Goal: Transaction & Acquisition: Purchase product/service

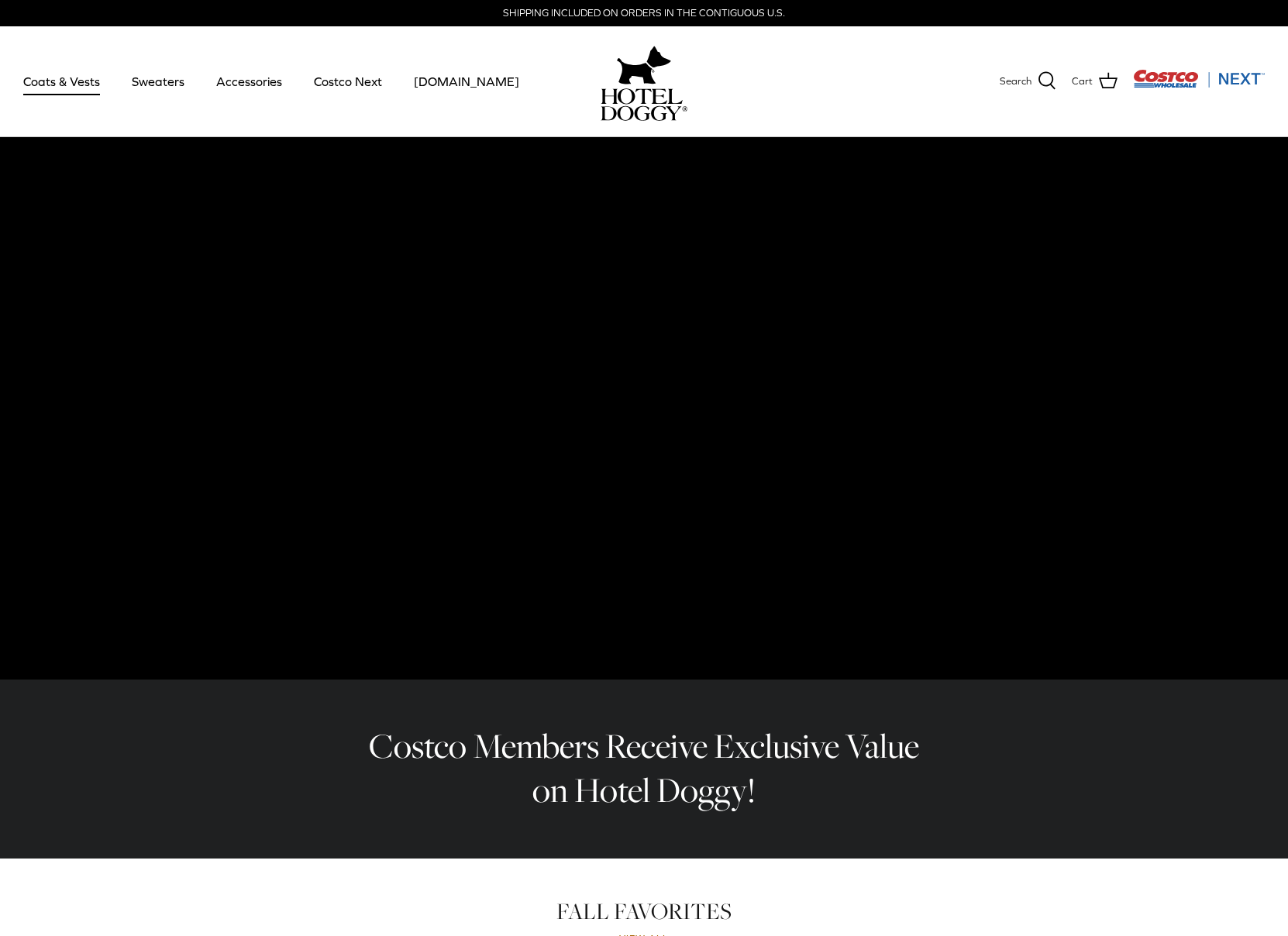
click at [85, 81] on link "Coats & Vests" at bounding box center [61, 80] width 104 height 53
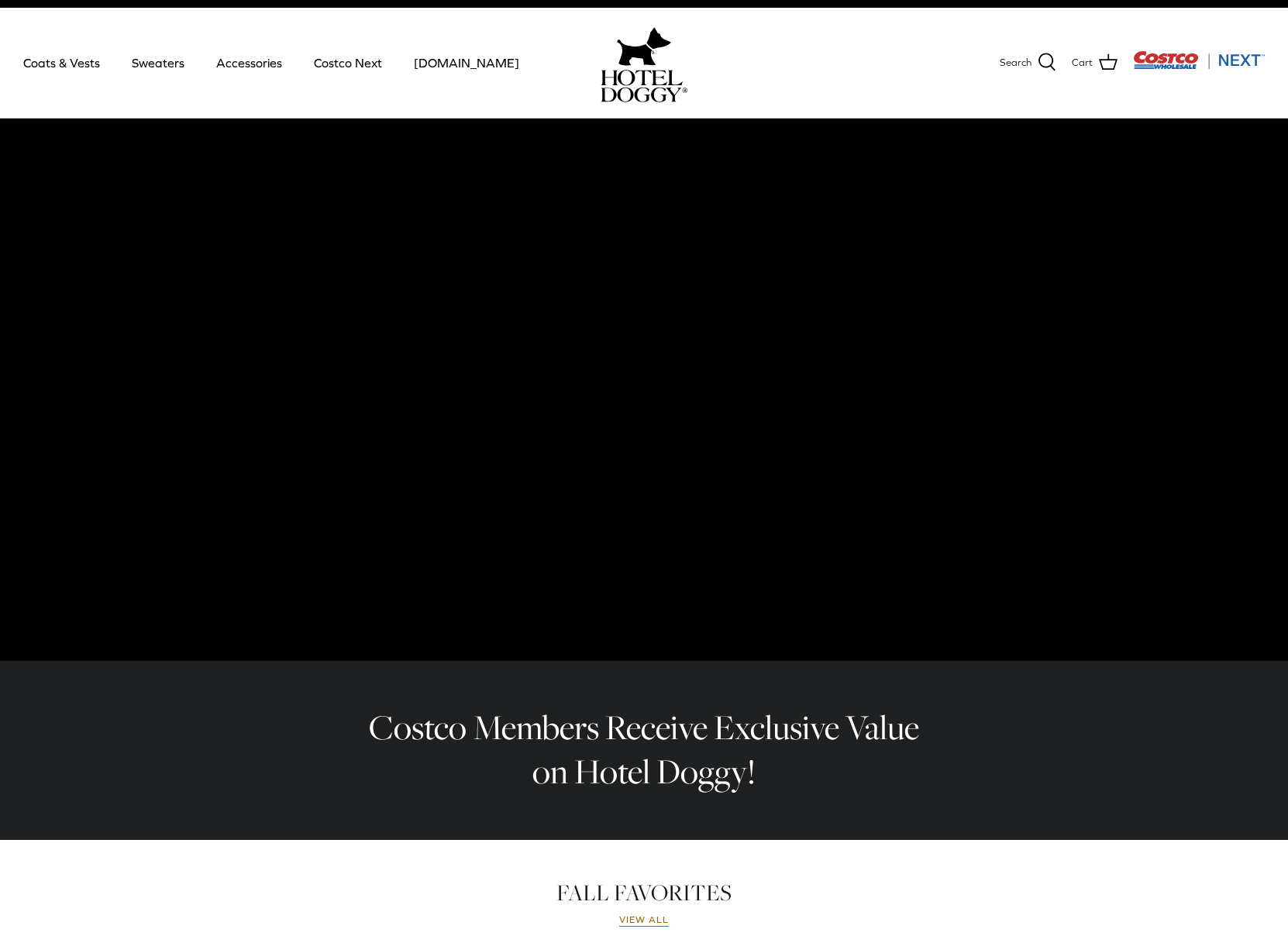
scroll to position [30, 0]
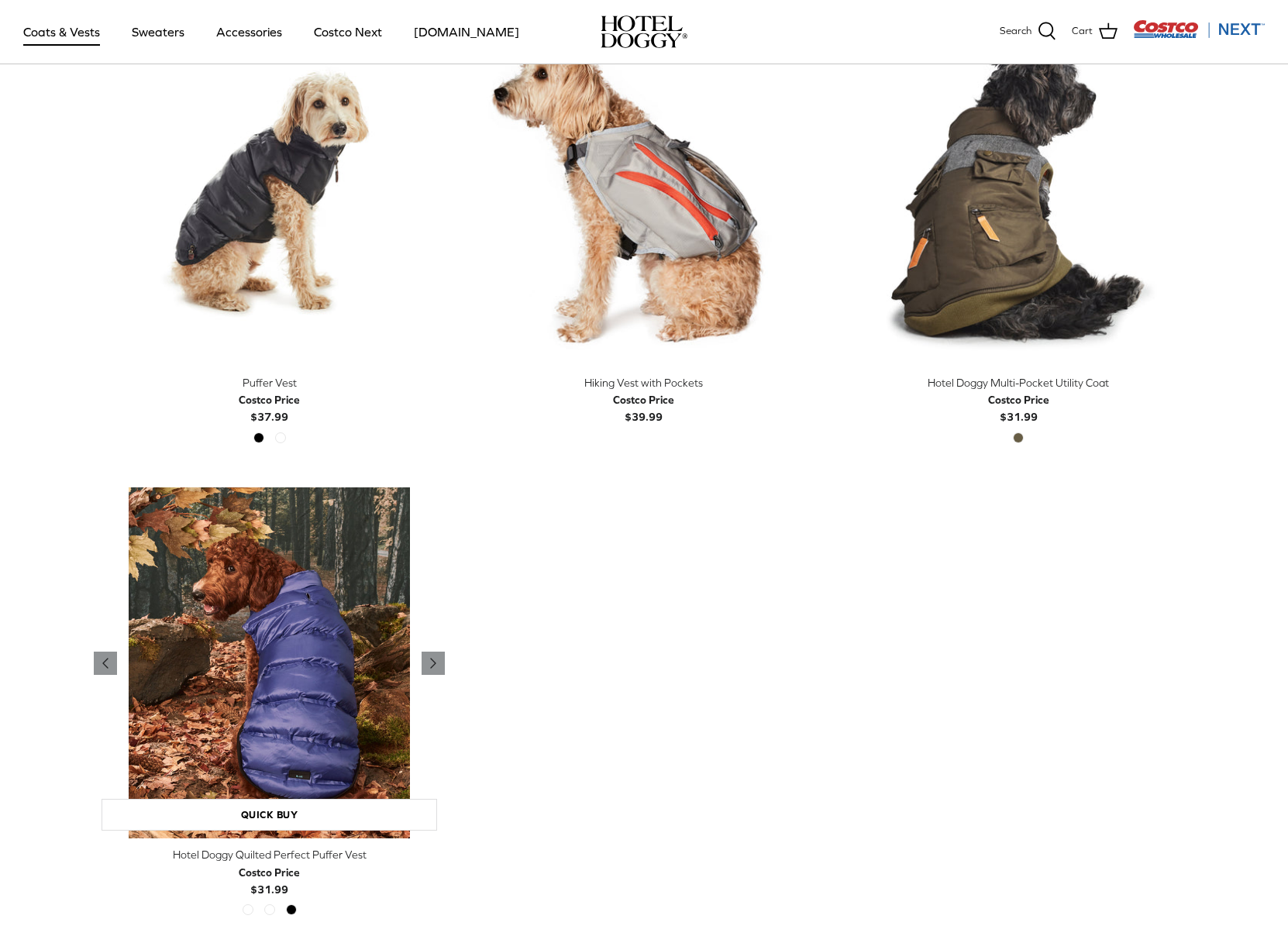
scroll to position [2340, 0]
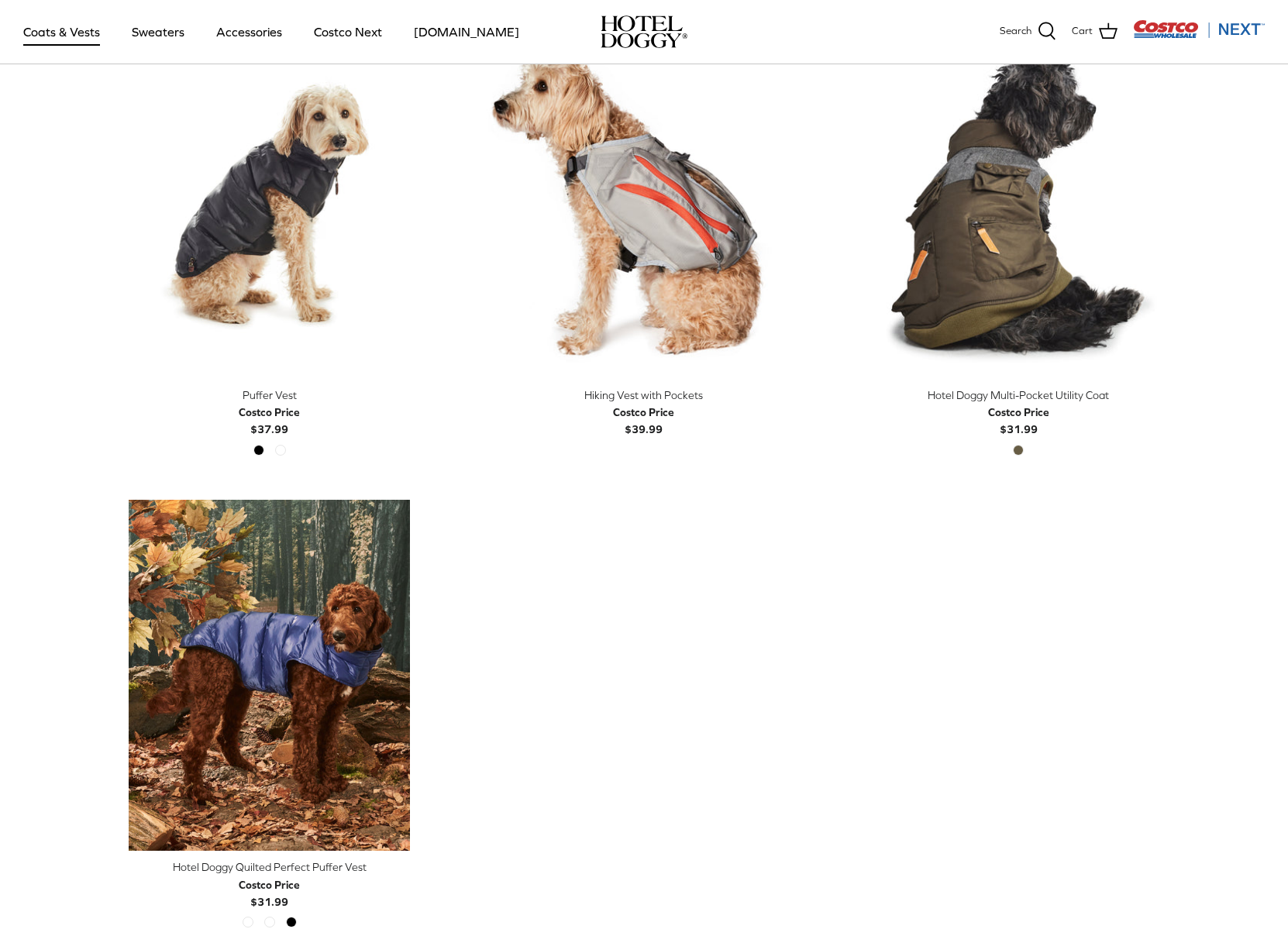
click at [270, 416] on div "Costco Price" at bounding box center [270, 412] width 62 height 17
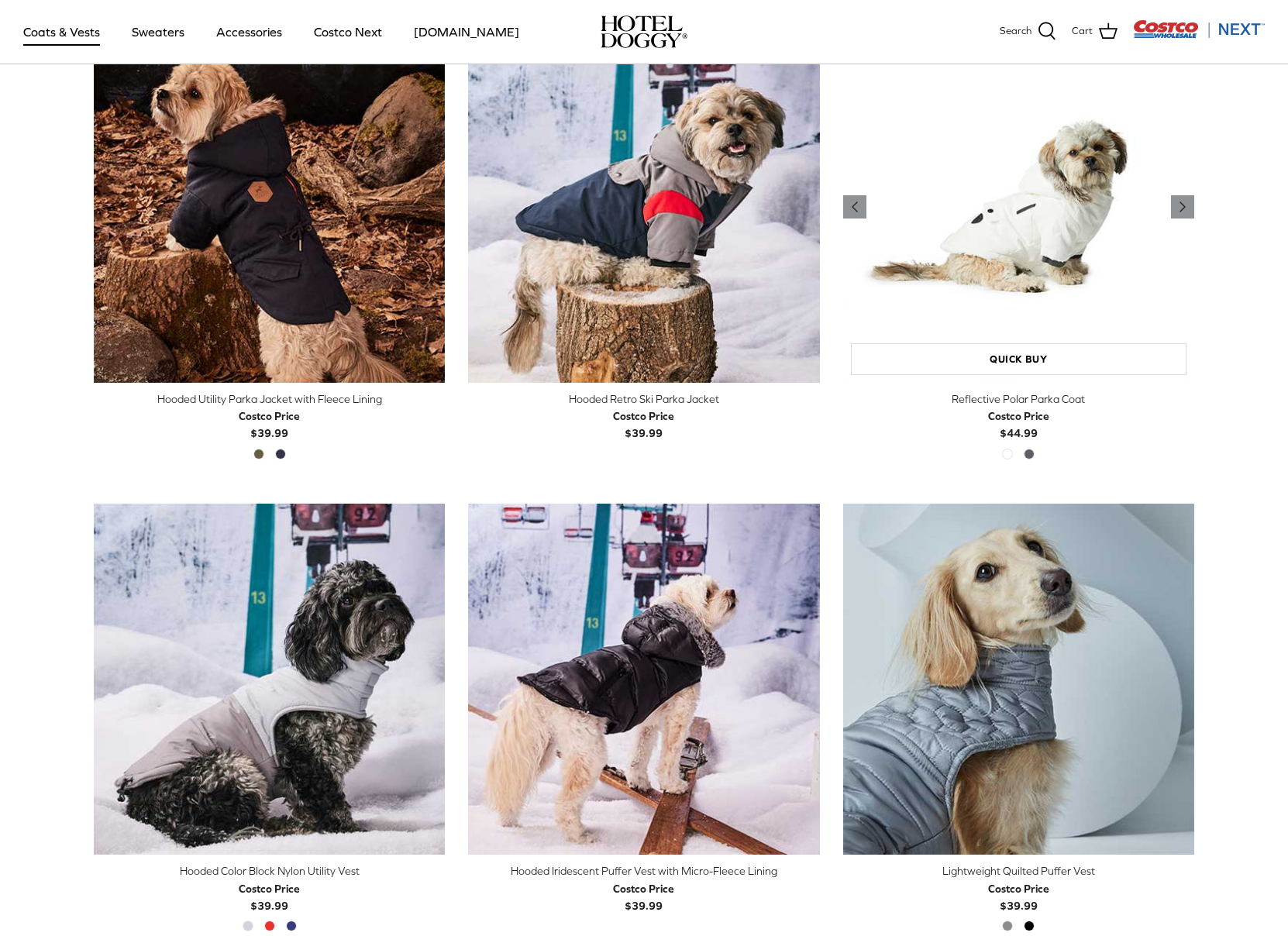
scroll to position [911, 0]
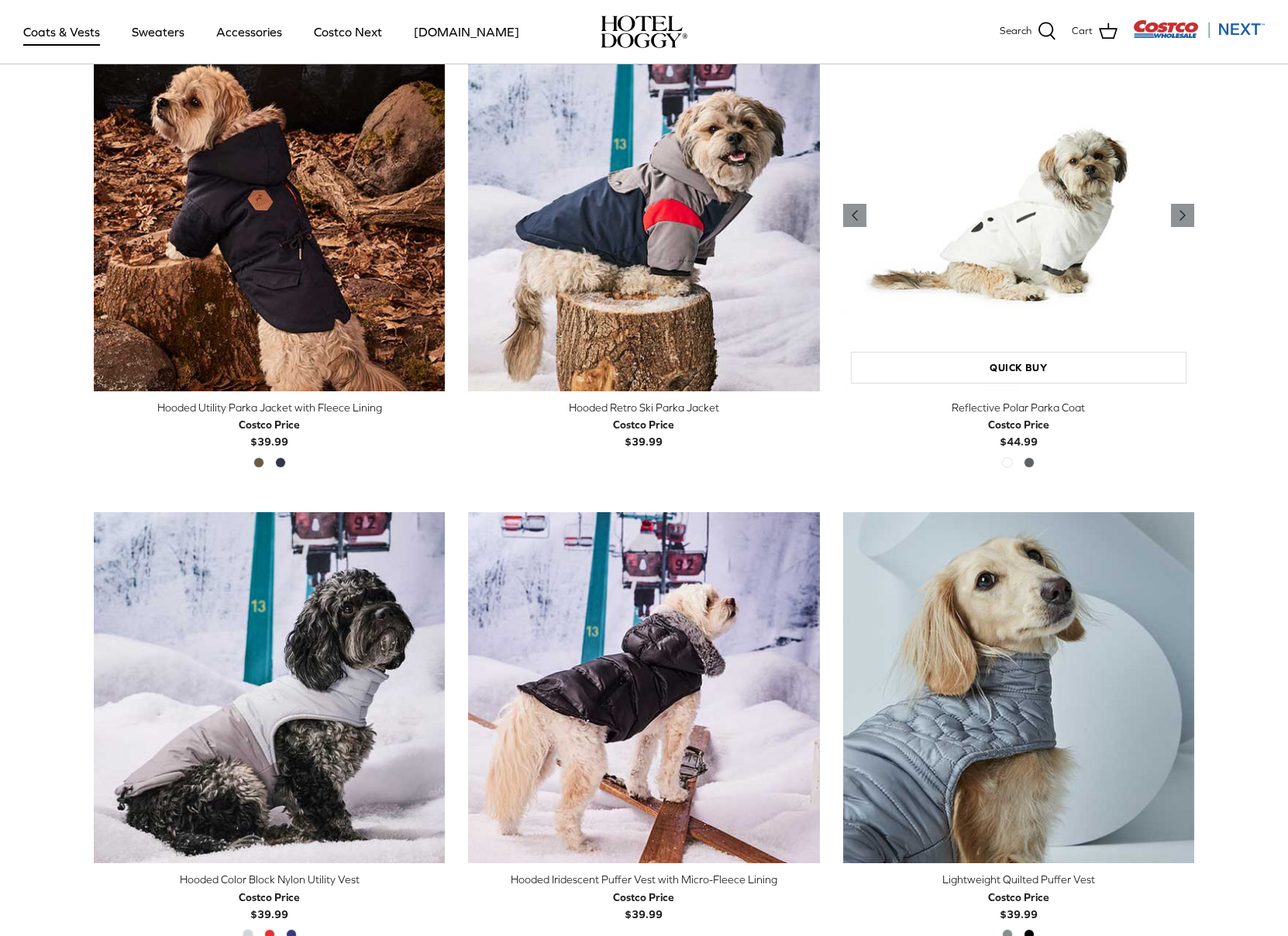
click at [1077, 262] on img "Reflective Polar Parka Coat" at bounding box center [1019, 215] width 351 height 351
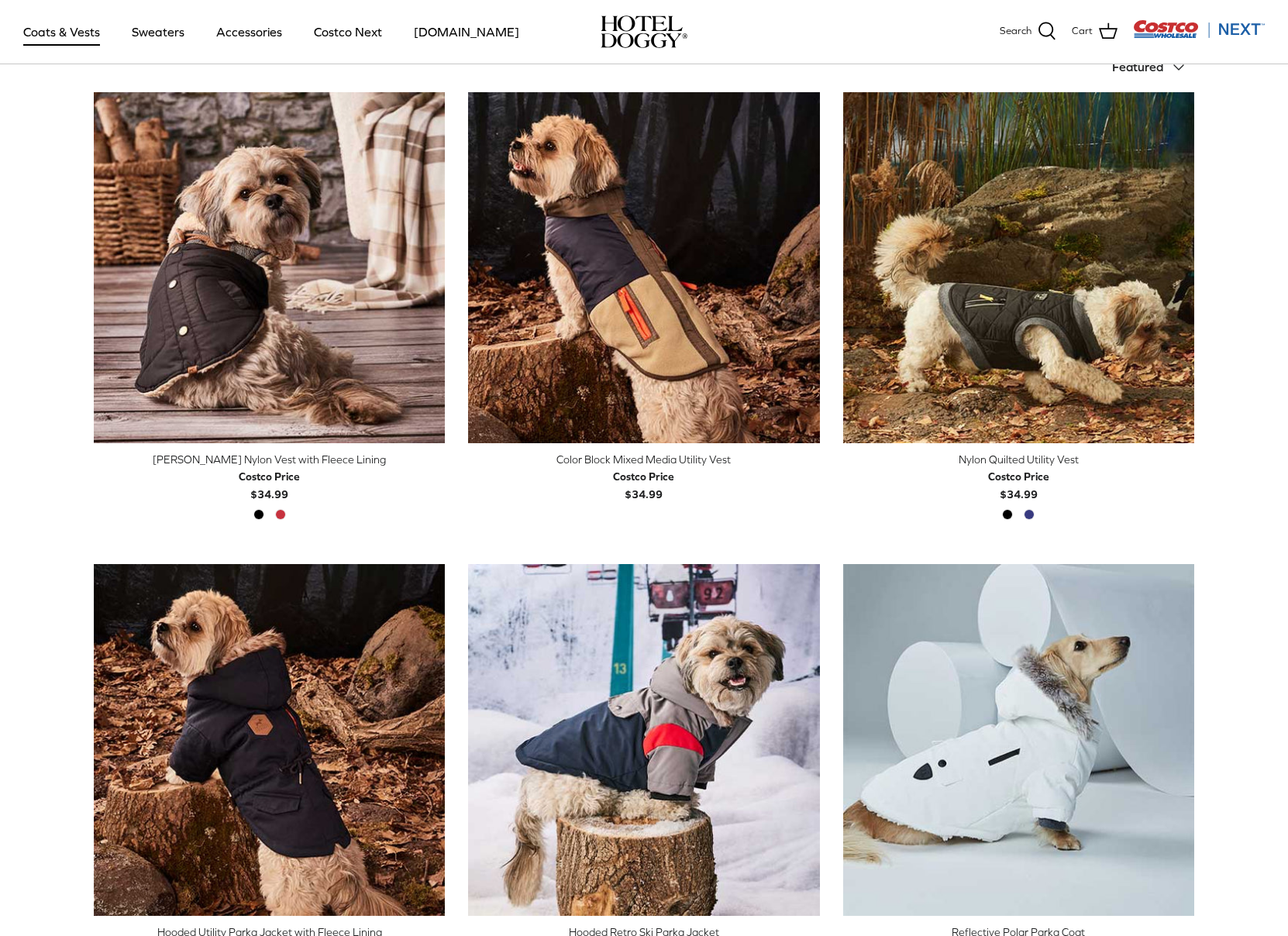
scroll to position [0, 0]
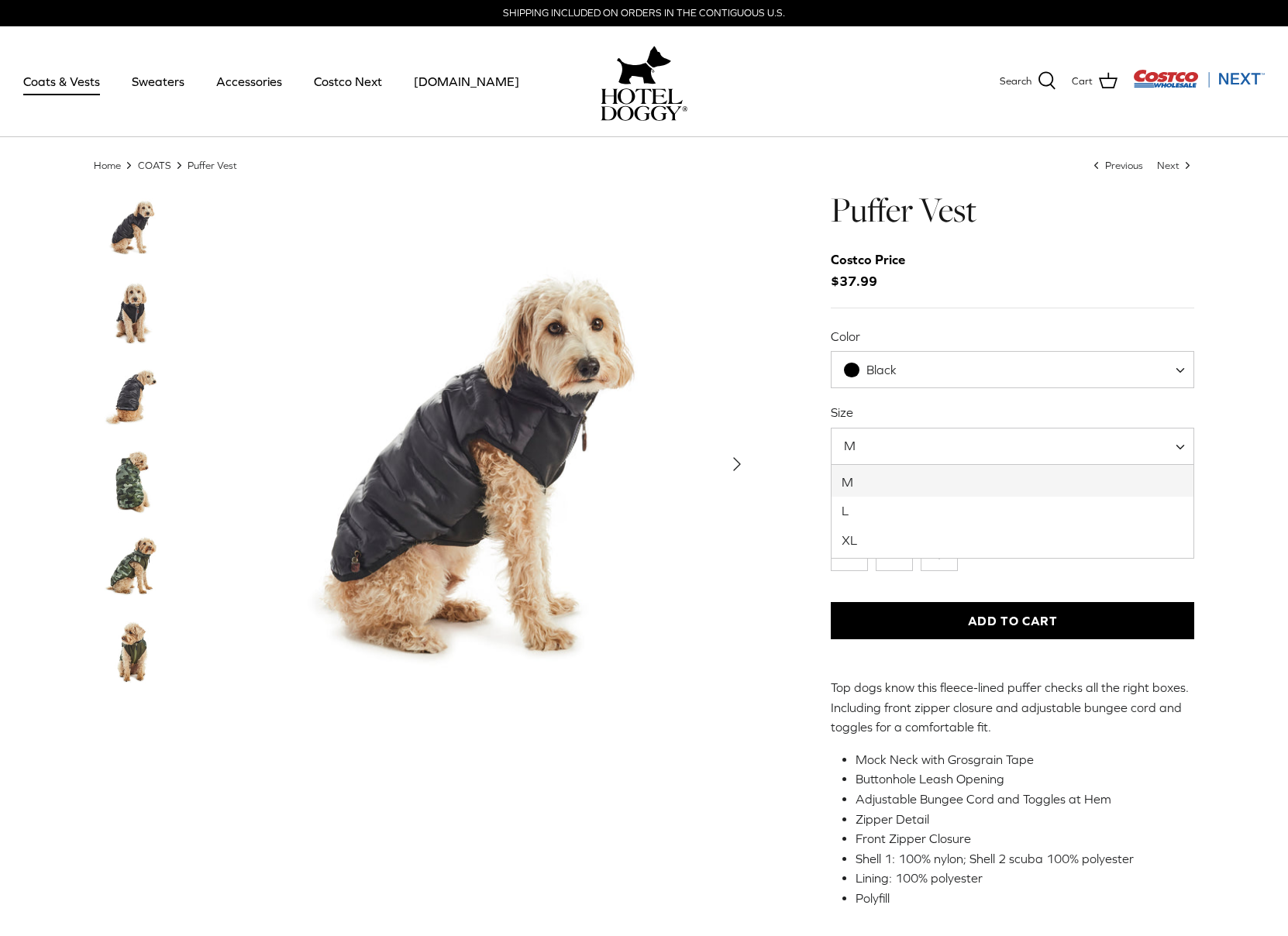
click at [891, 452] on span "M" at bounding box center [1012, 446] width 363 height 37
click at [488, 408] on img "Show Gallery" at bounding box center [478, 465] width 552 height 552
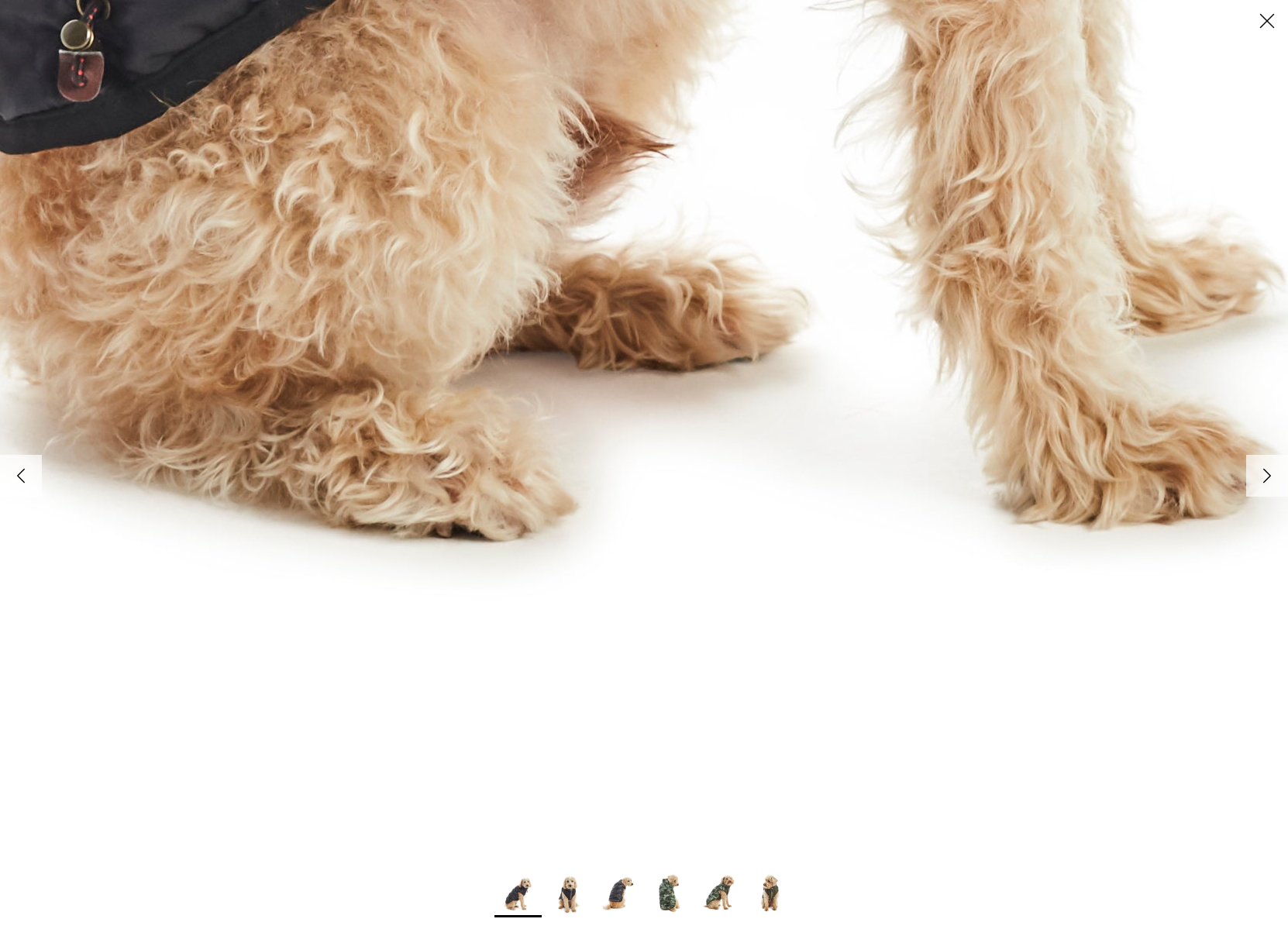
click at [569, 904] on img at bounding box center [569, 894] width 48 height 48
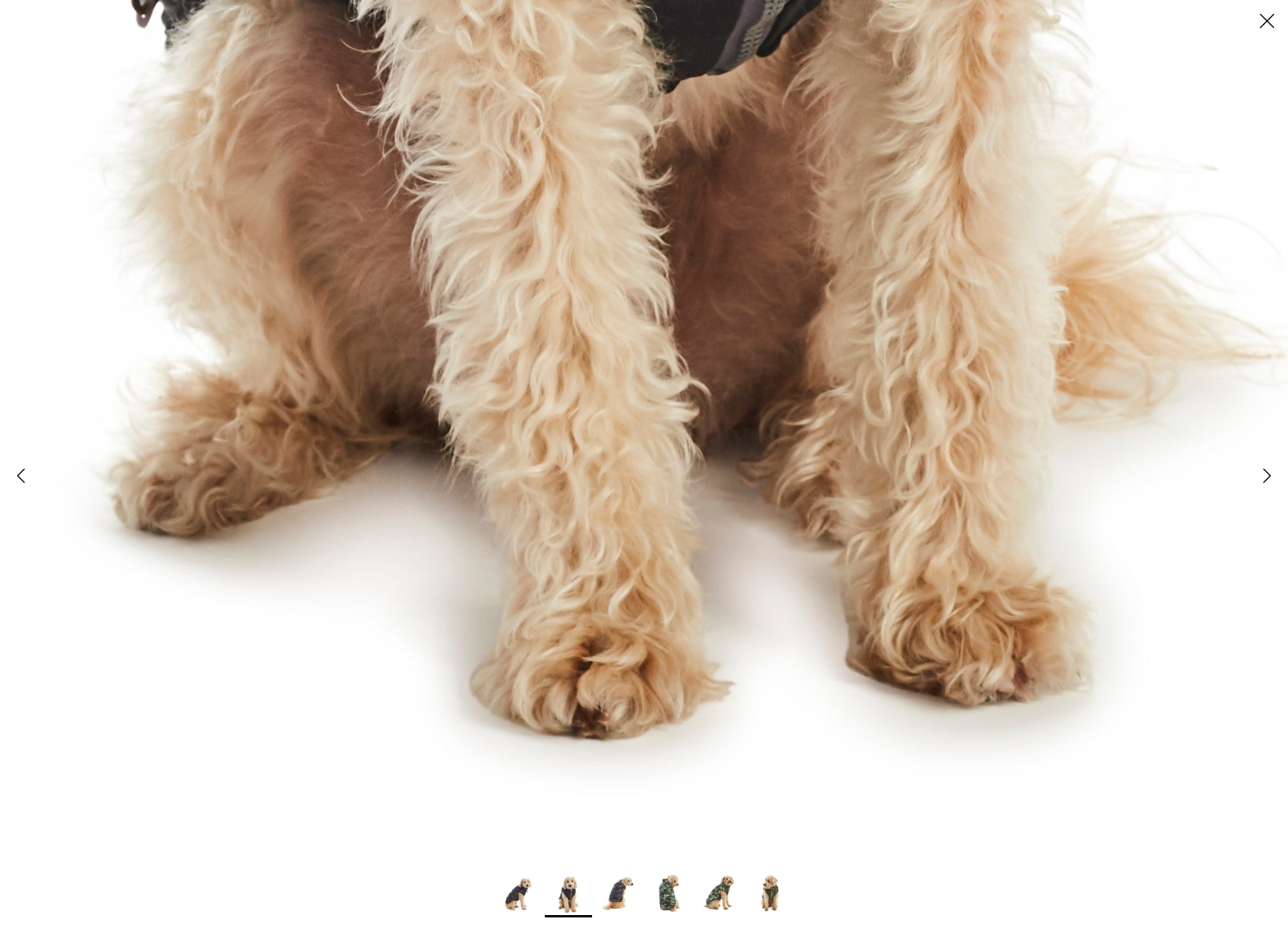
click at [623, 895] on img at bounding box center [619, 894] width 48 height 48
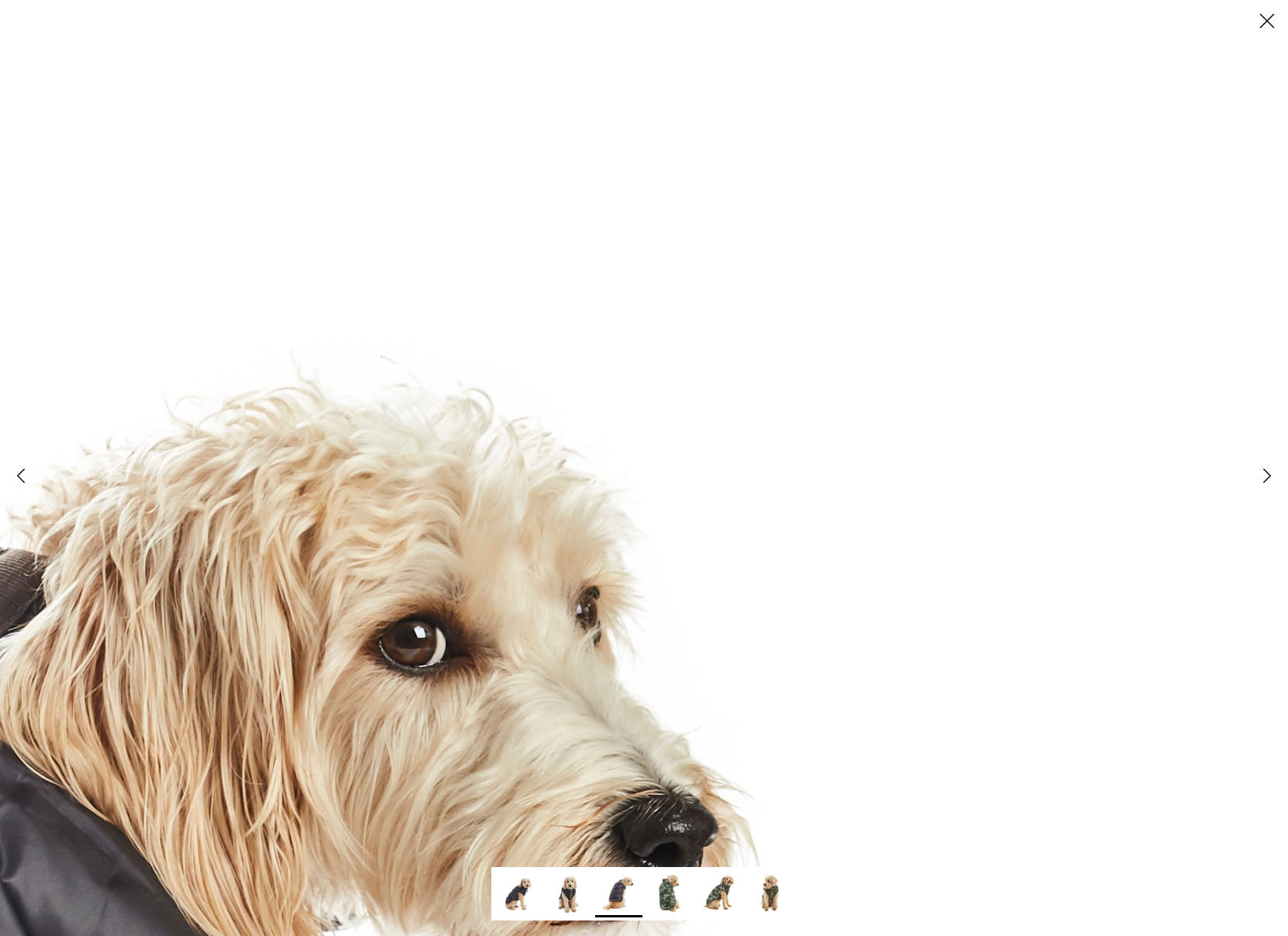
click at [1273, 23] on icon "Close" at bounding box center [1267, 21] width 27 height 27
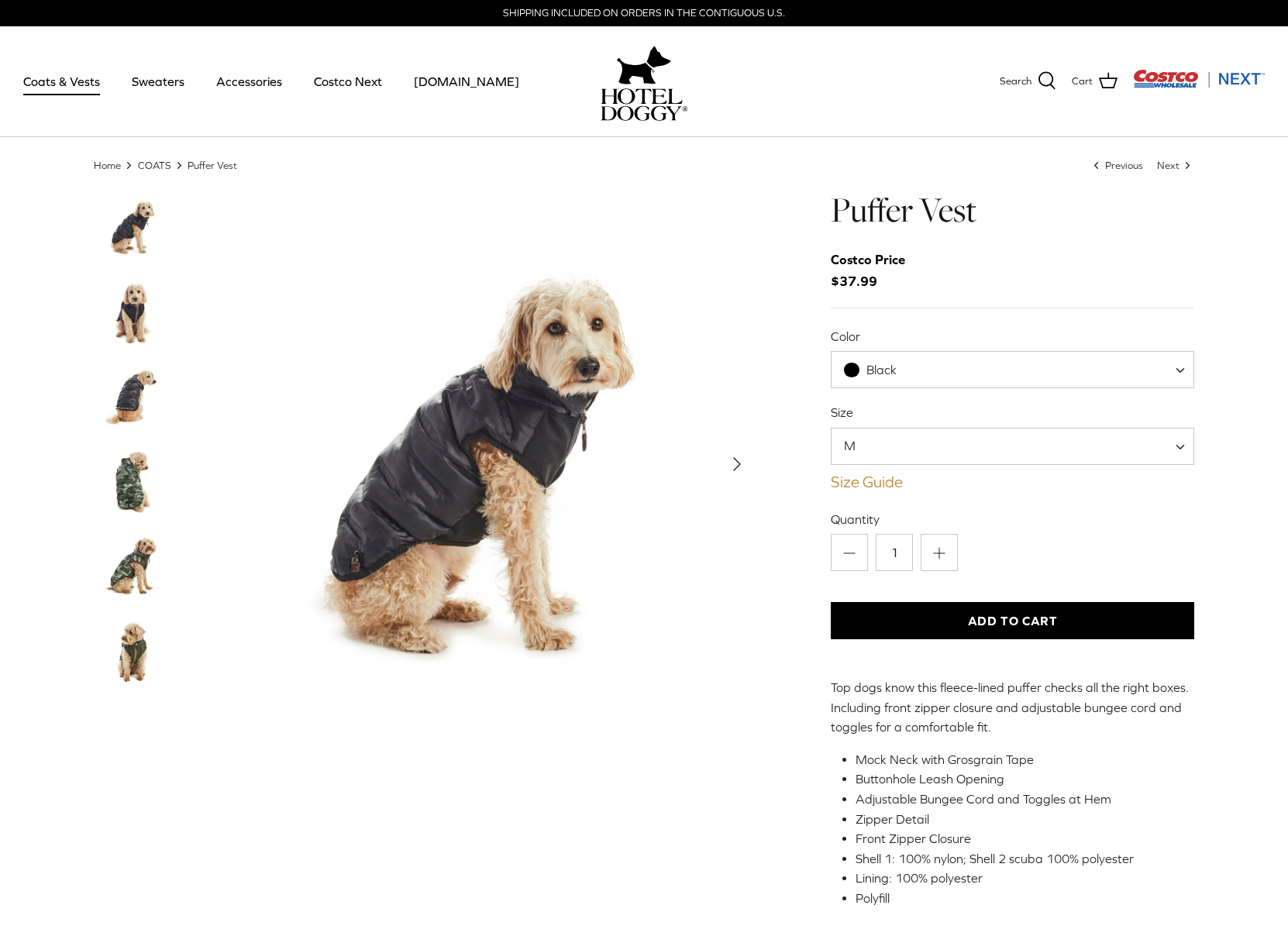
click at [884, 479] on link "Size Guide" at bounding box center [1012, 481] width 363 height 19
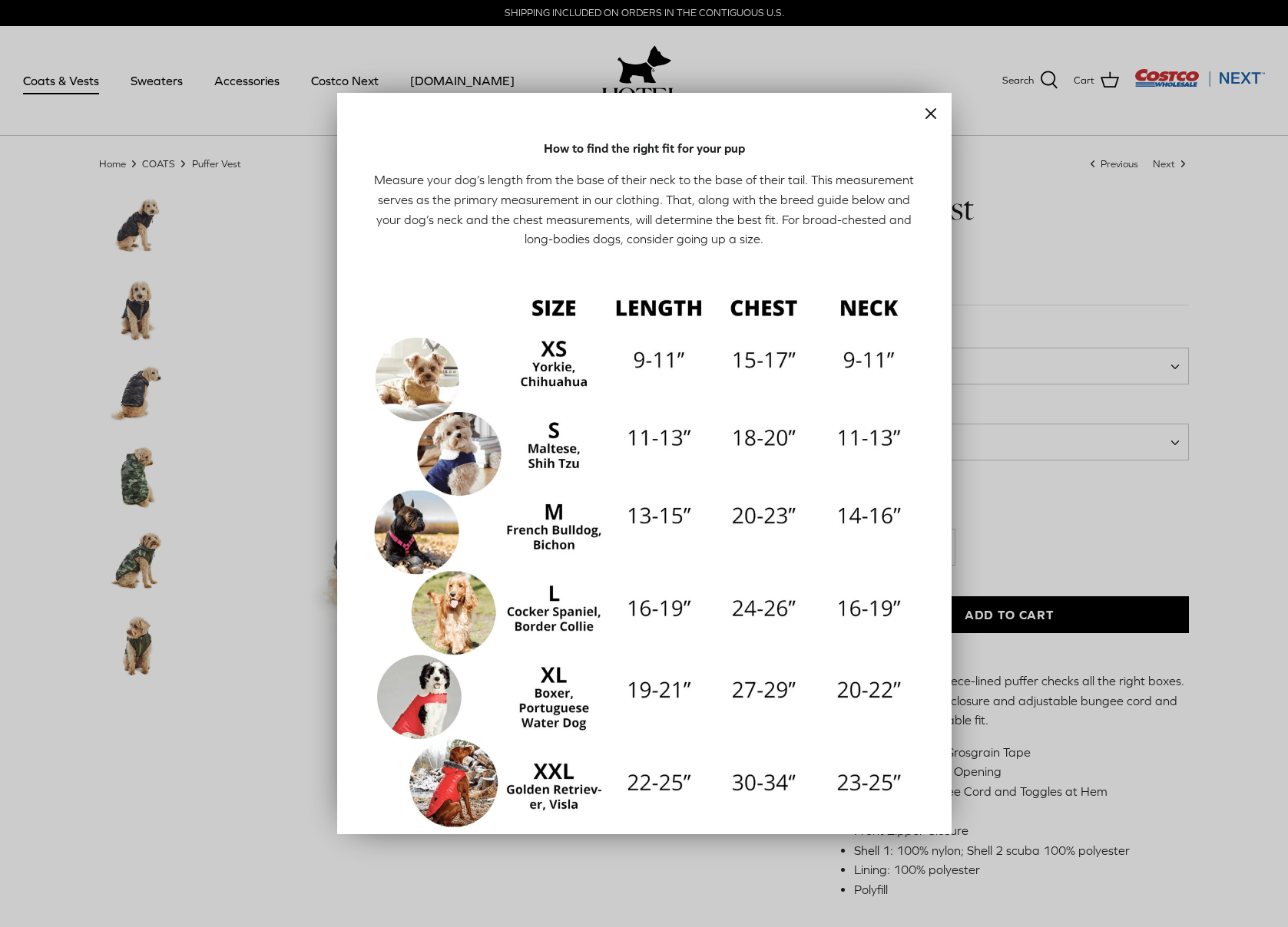
click at [926, 113] on line "Close" at bounding box center [930, 113] width 9 height 9
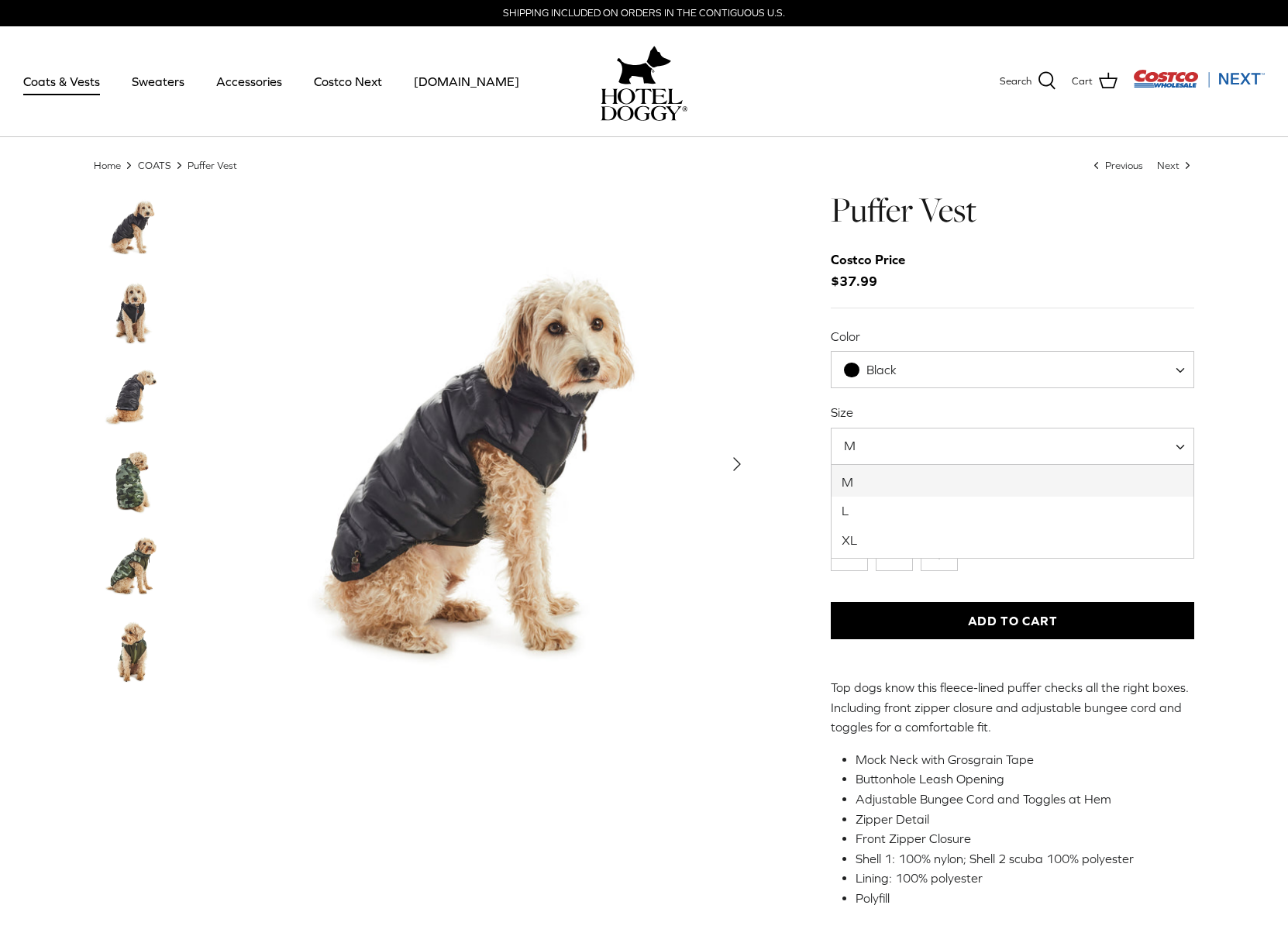
click at [863, 464] on body "Skip to content SHIPPING INCLUDED ON ORDERS IN THE CONTIGUOUS U.S. Search Coats…" at bounding box center [644, 886] width 1288 height 1773
click at [970, 614] on button "Add to Cart" at bounding box center [1012, 620] width 363 height 37
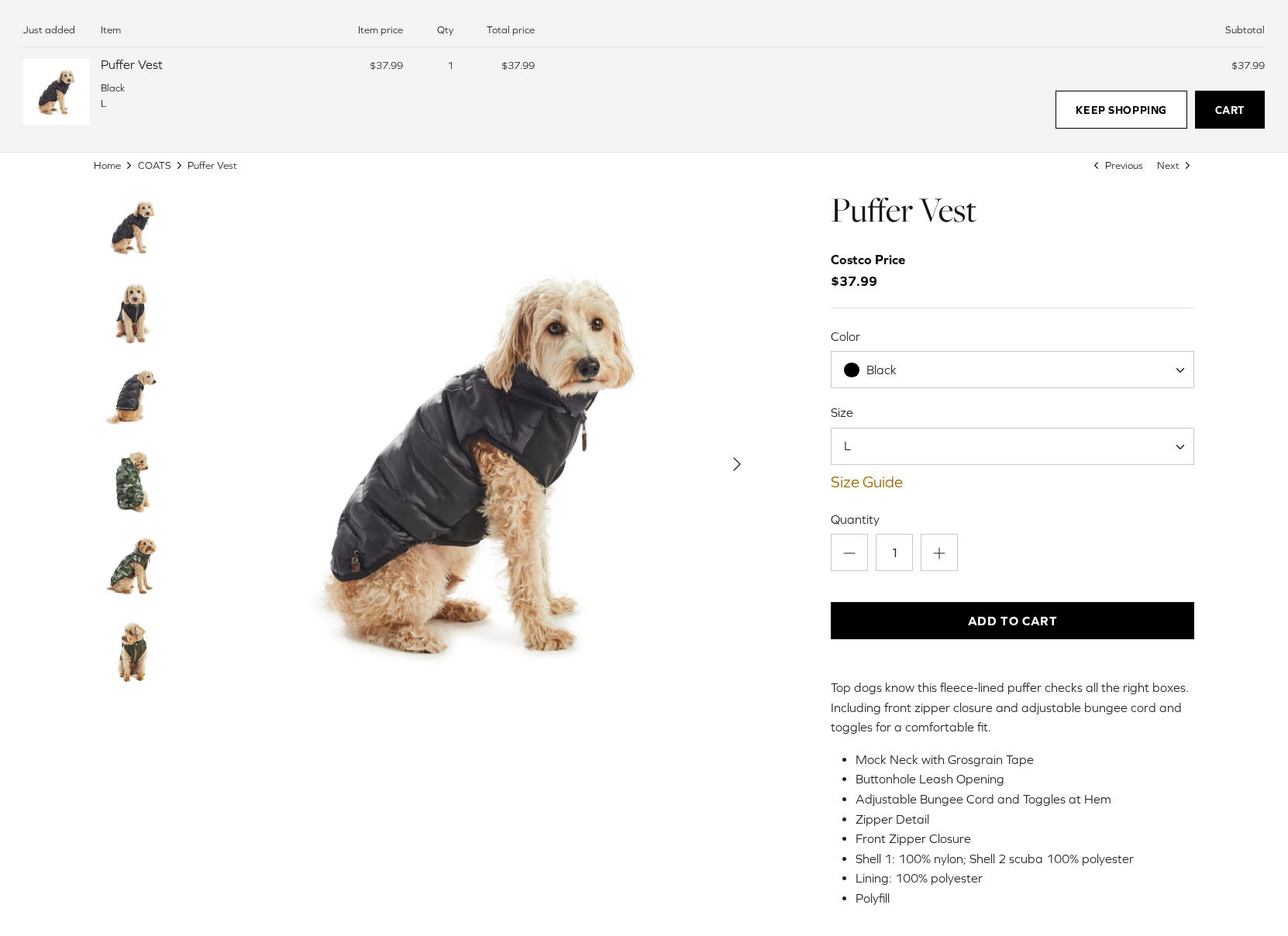
click at [1236, 101] on link "Cart" at bounding box center [1229, 109] width 69 height 39
select select "M"
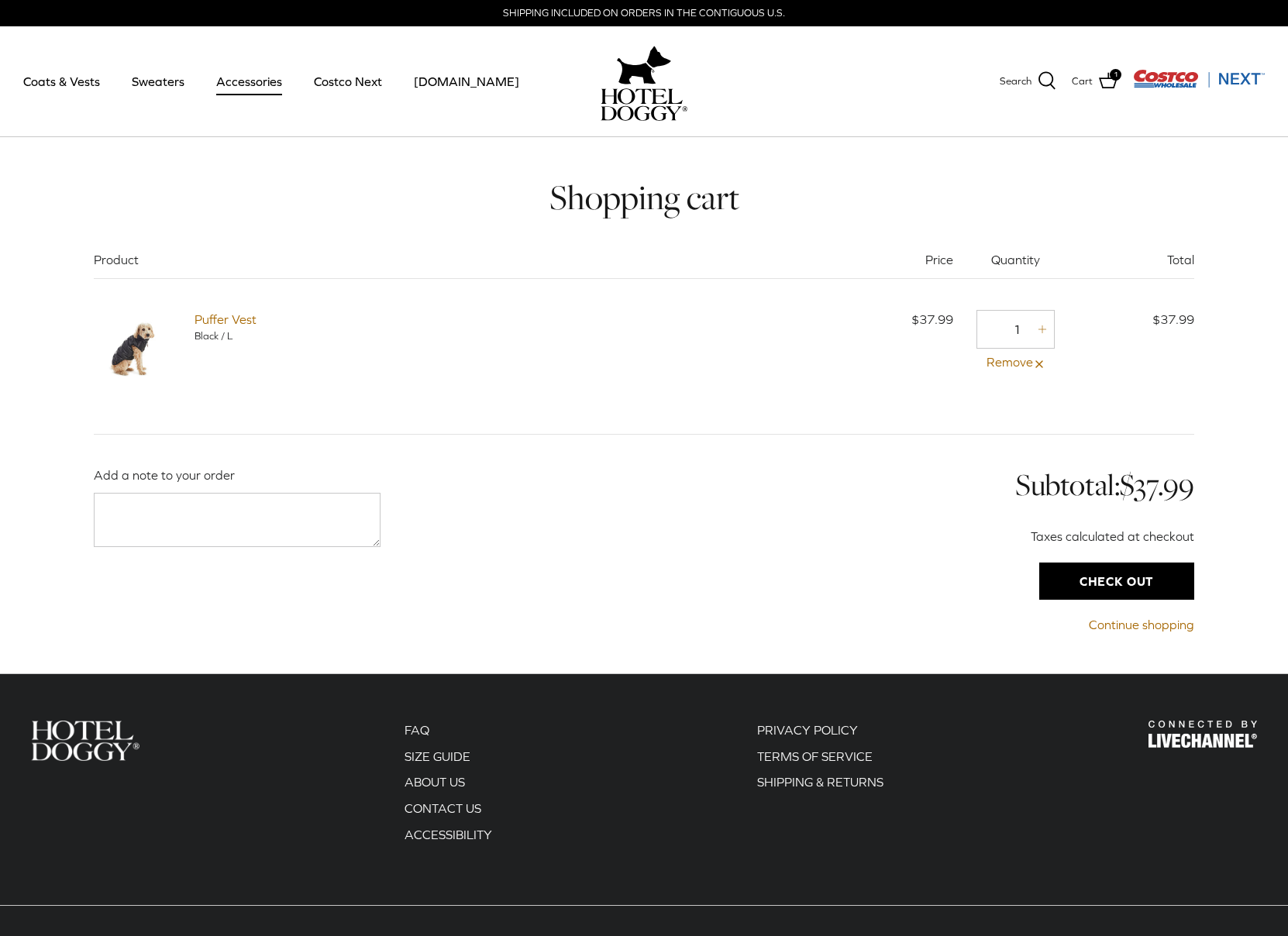
click at [285, 86] on link "Accessories" at bounding box center [249, 80] width 93 height 53
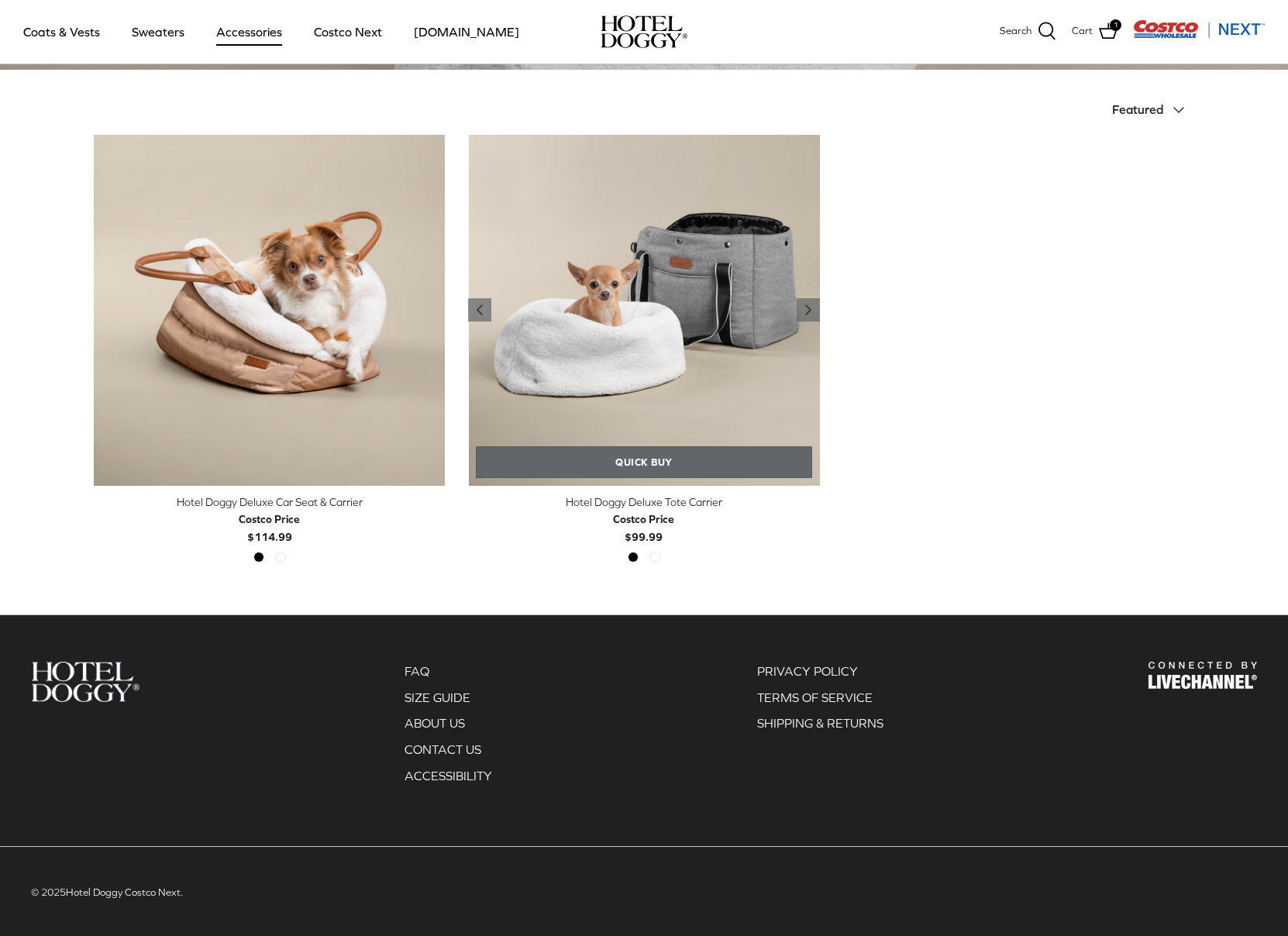
scroll to position [345, 0]
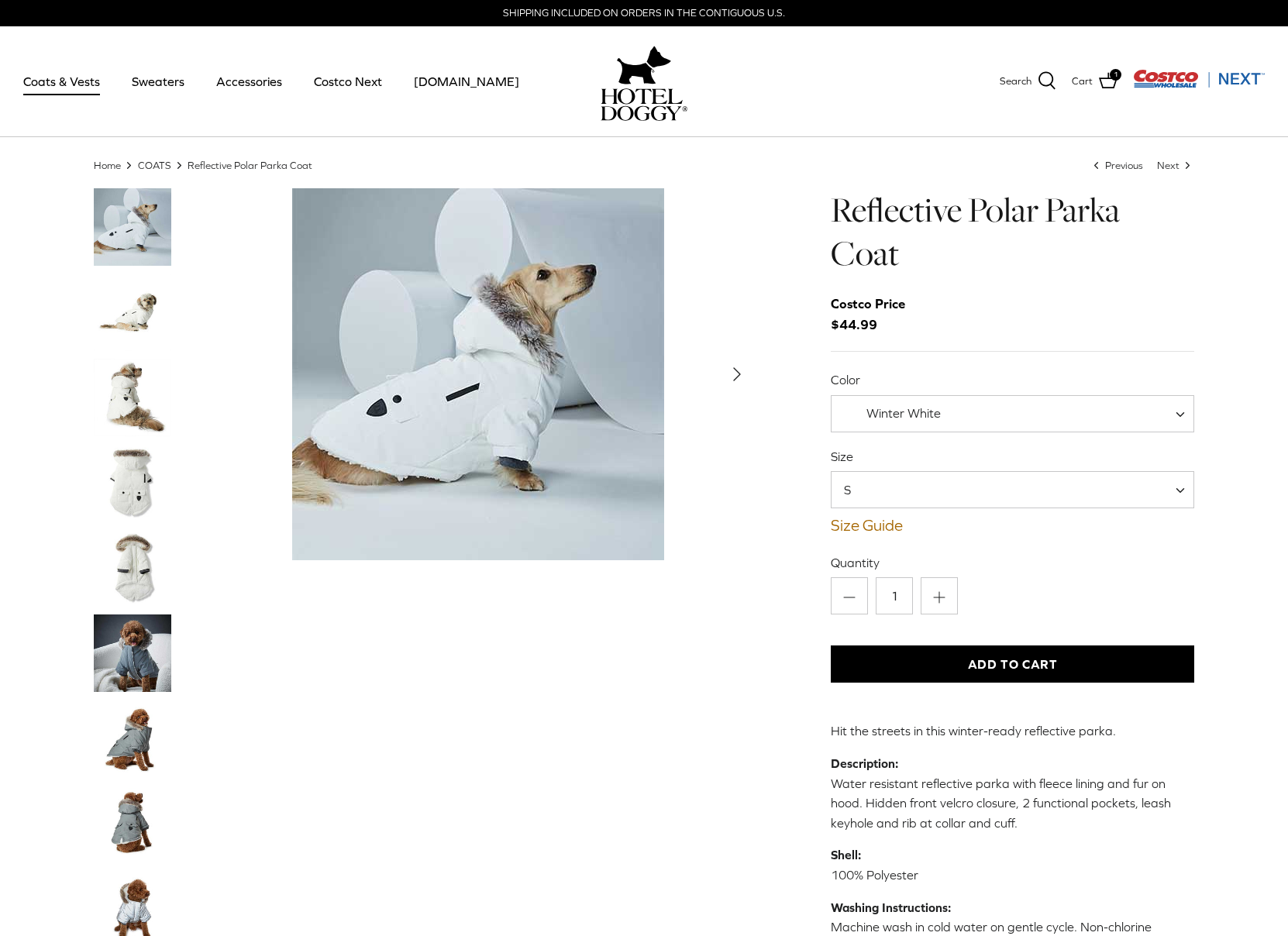
drag, startPoint x: 901, startPoint y: 479, endPoint x: 900, endPoint y: 495, distance: 16.0
click at [901, 479] on span "S" at bounding box center [1012, 489] width 363 height 37
click at [910, 405] on div "Winter White" at bounding box center [892, 413] width 97 height 16
select select "Polar Grey"
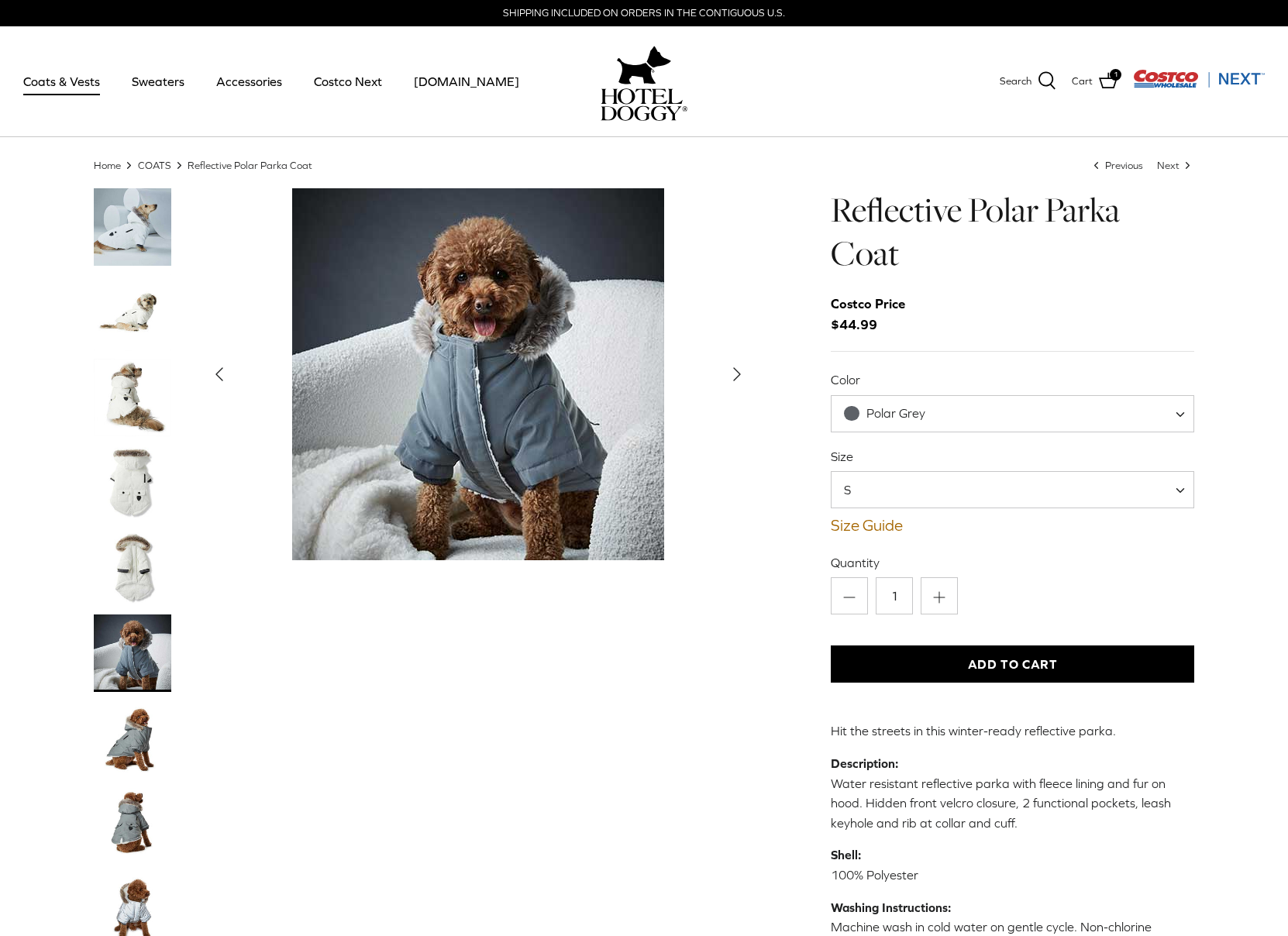
click at [904, 493] on span "S" at bounding box center [1012, 489] width 363 height 37
select select "L"
click at [494, 440] on img "Show Gallery" at bounding box center [477, 374] width 372 height 372
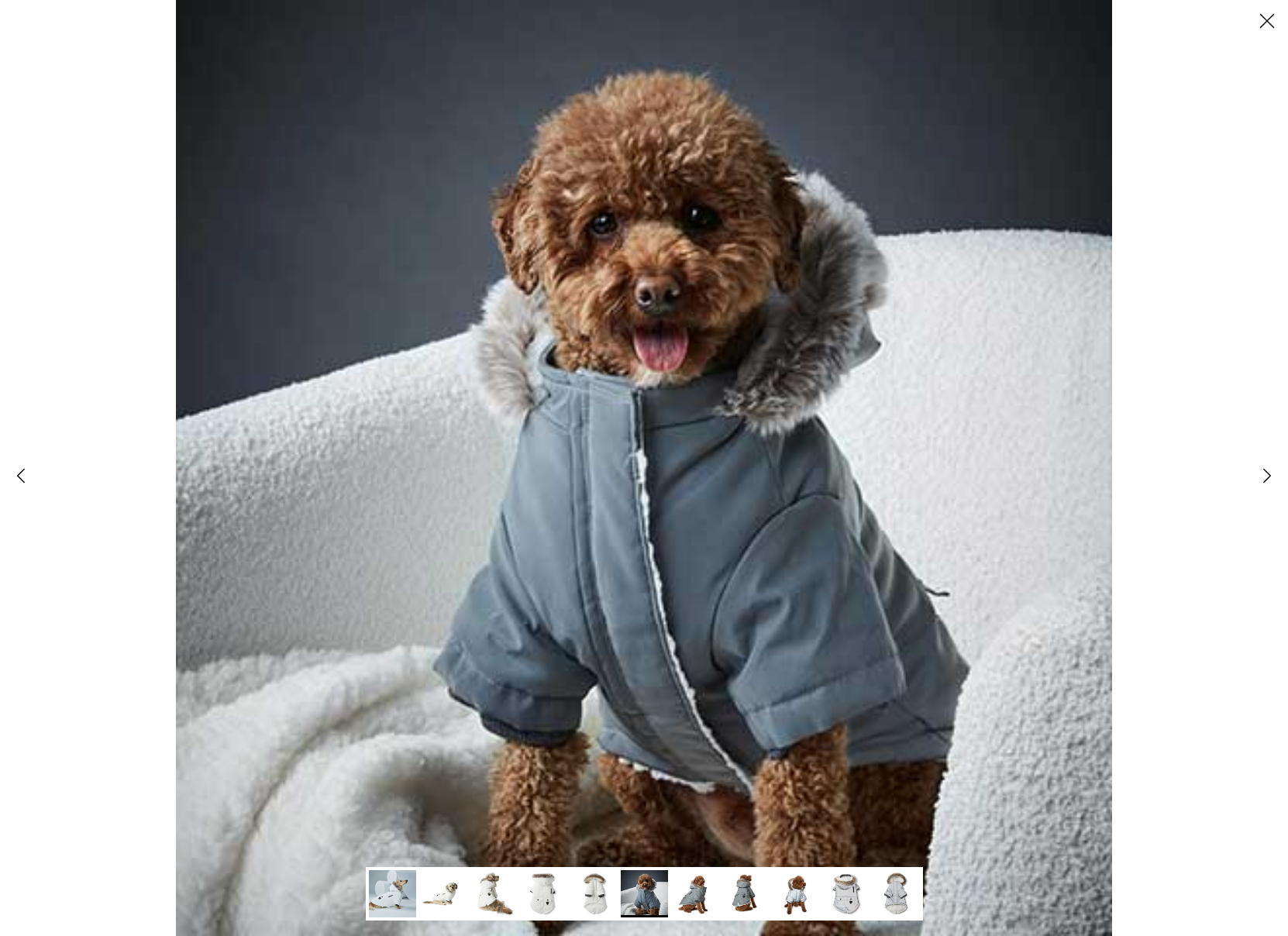
click at [1268, 479] on icon "Right" at bounding box center [1267, 475] width 27 height 27
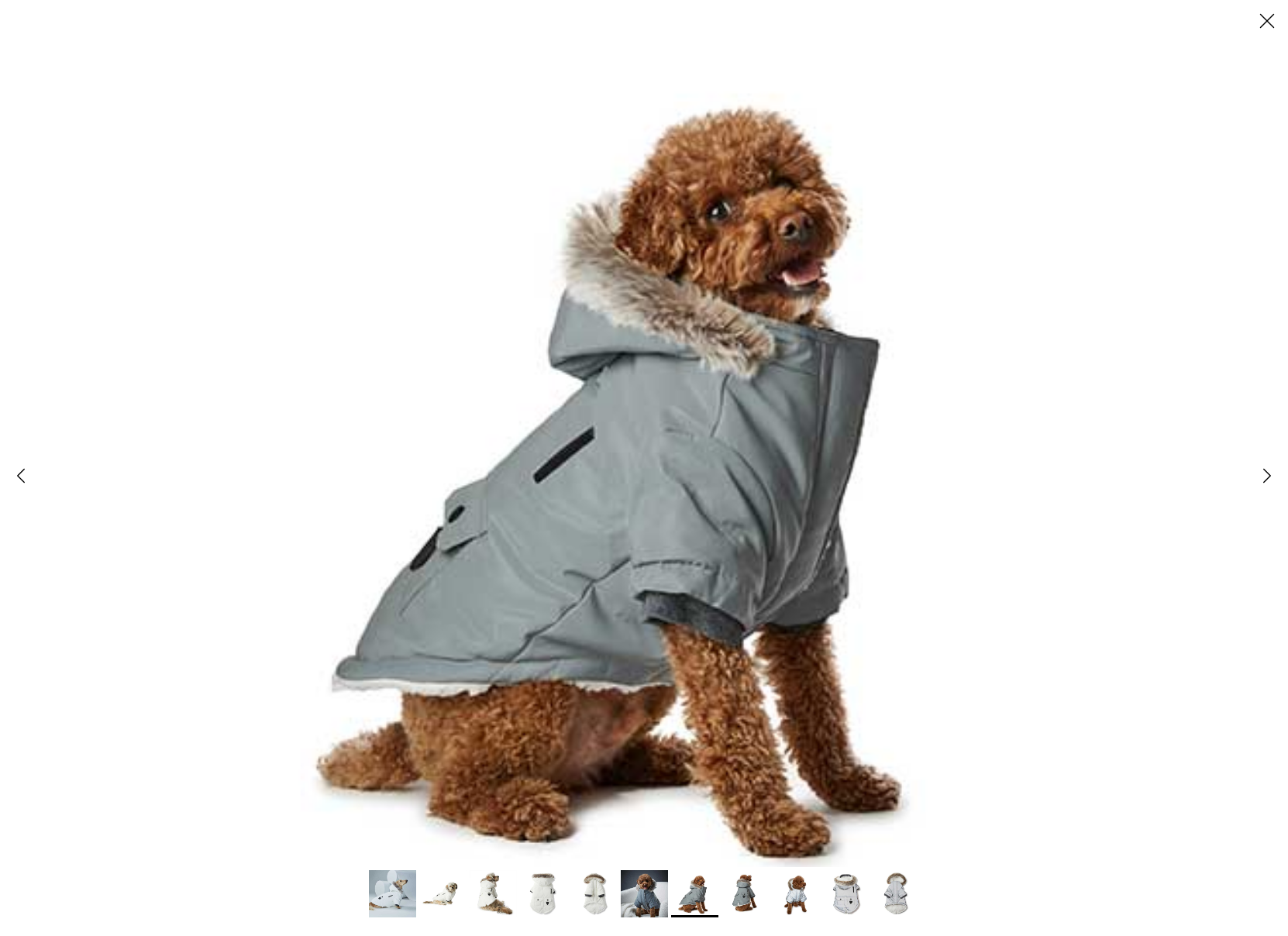
click at [1268, 10] on icon "Close" at bounding box center [1267, 21] width 27 height 27
